Goal: Navigation & Orientation: Find specific page/section

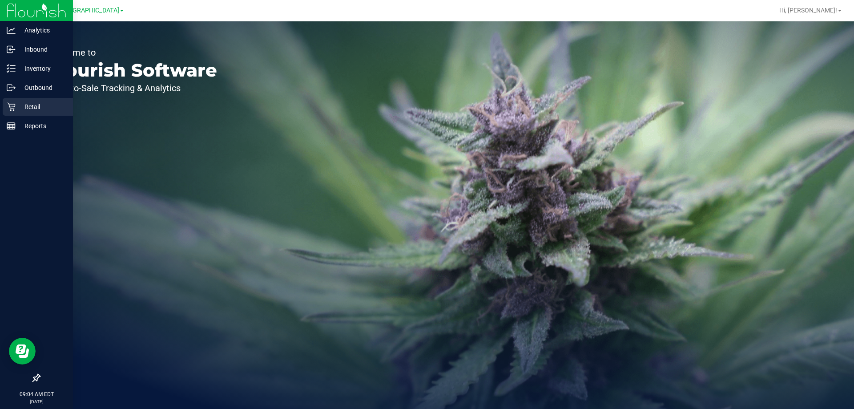
click at [1, 113] on link "Retail" at bounding box center [36, 107] width 73 height 19
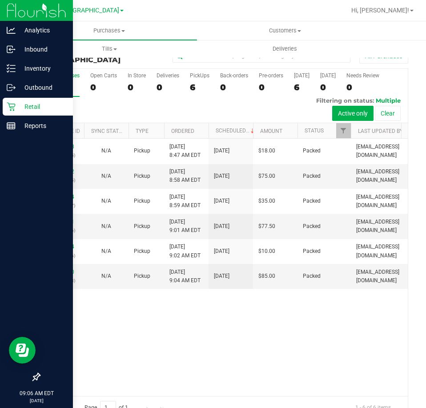
click at [12, 99] on div "Retail" at bounding box center [38, 107] width 70 height 18
click at [10, 124] on icon at bounding box center [11, 125] width 9 height 9
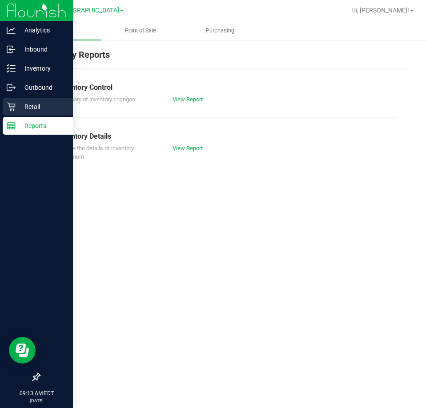
click at [23, 115] on div "Retail" at bounding box center [38, 107] width 70 height 18
